Goal: Find contact information: Find contact information

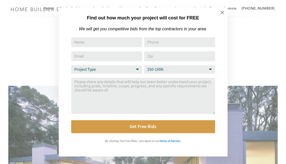
click at [23, 69] on div "Find out how much your project will cost for FREE We will get you competitive b…" at bounding box center [143, 82] width 286 height 164
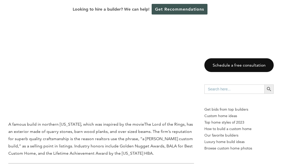
scroll to position [5201, 0]
drag, startPoint x: 10, startPoint y: 117, endPoint x: 184, endPoint y: 115, distance: 174.6
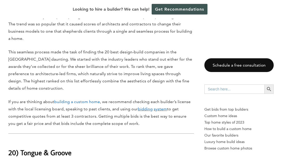
scroll to position [0, 0]
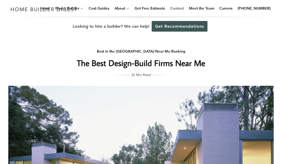
click at [182, 9] on link "Contact" at bounding box center [177, 8] width 18 height 17
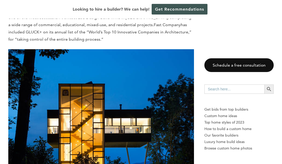
scroll to position [6050, 0]
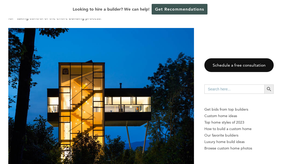
drag, startPoint x: 51, startPoint y: 69, endPoint x: 60, endPoint y: 56, distance: 15.4
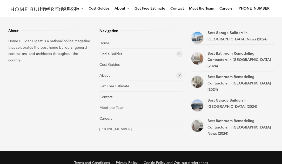
scroll to position [363, 0]
